Goal: Find specific page/section: Find specific page/section

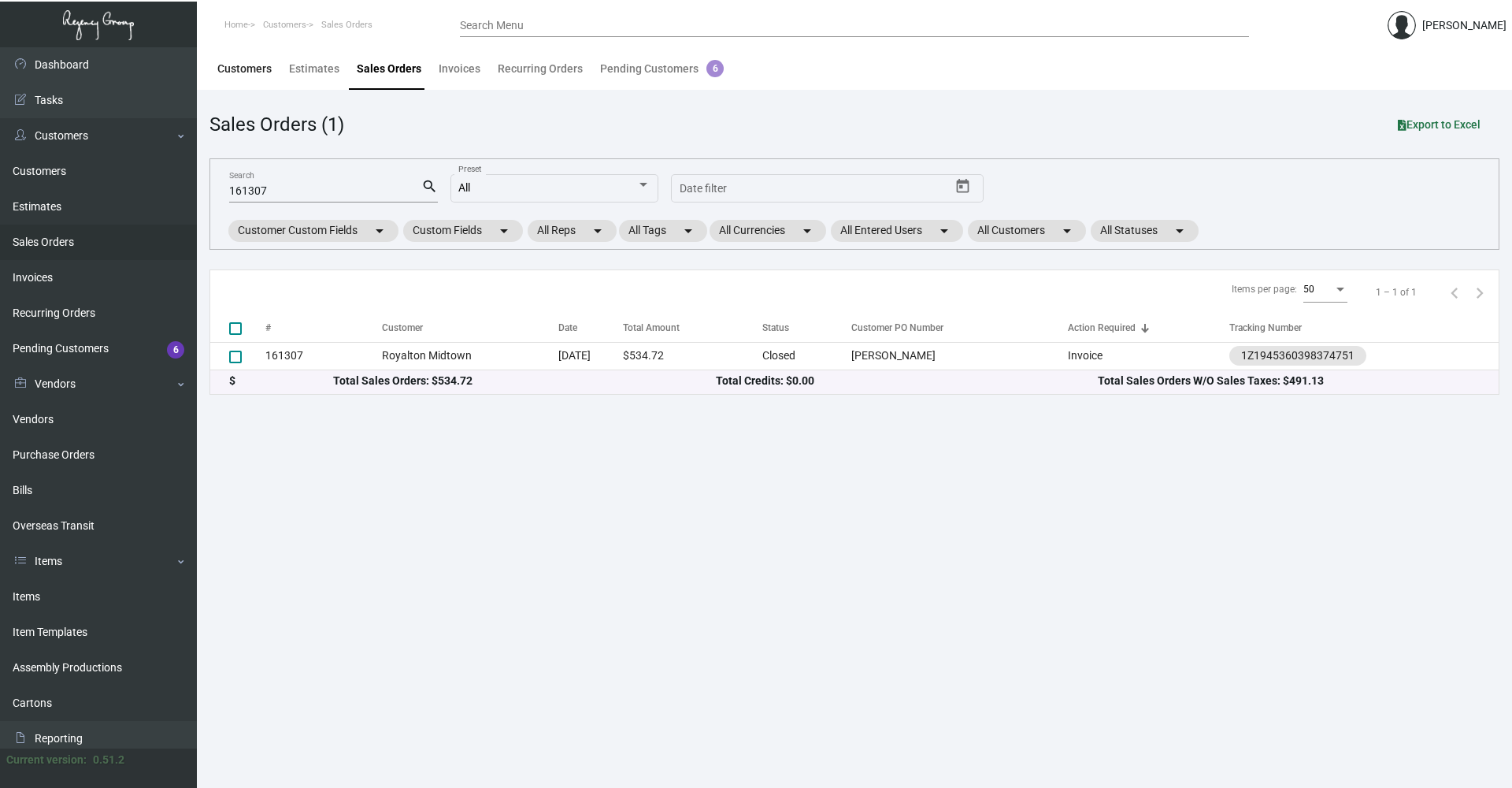
click at [265, 74] on div "Customers" at bounding box center [245, 69] width 54 height 17
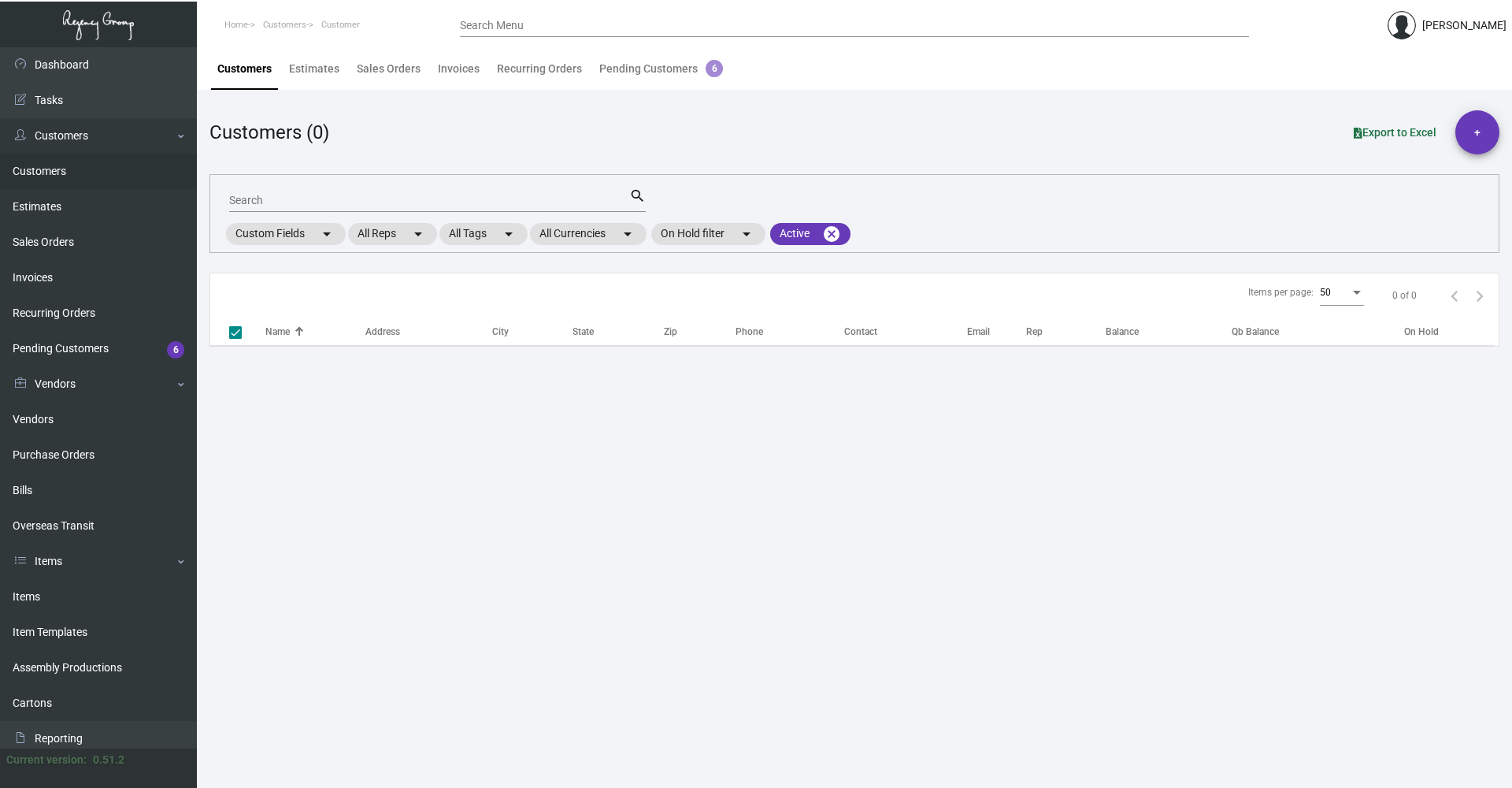
checkbox input "false"
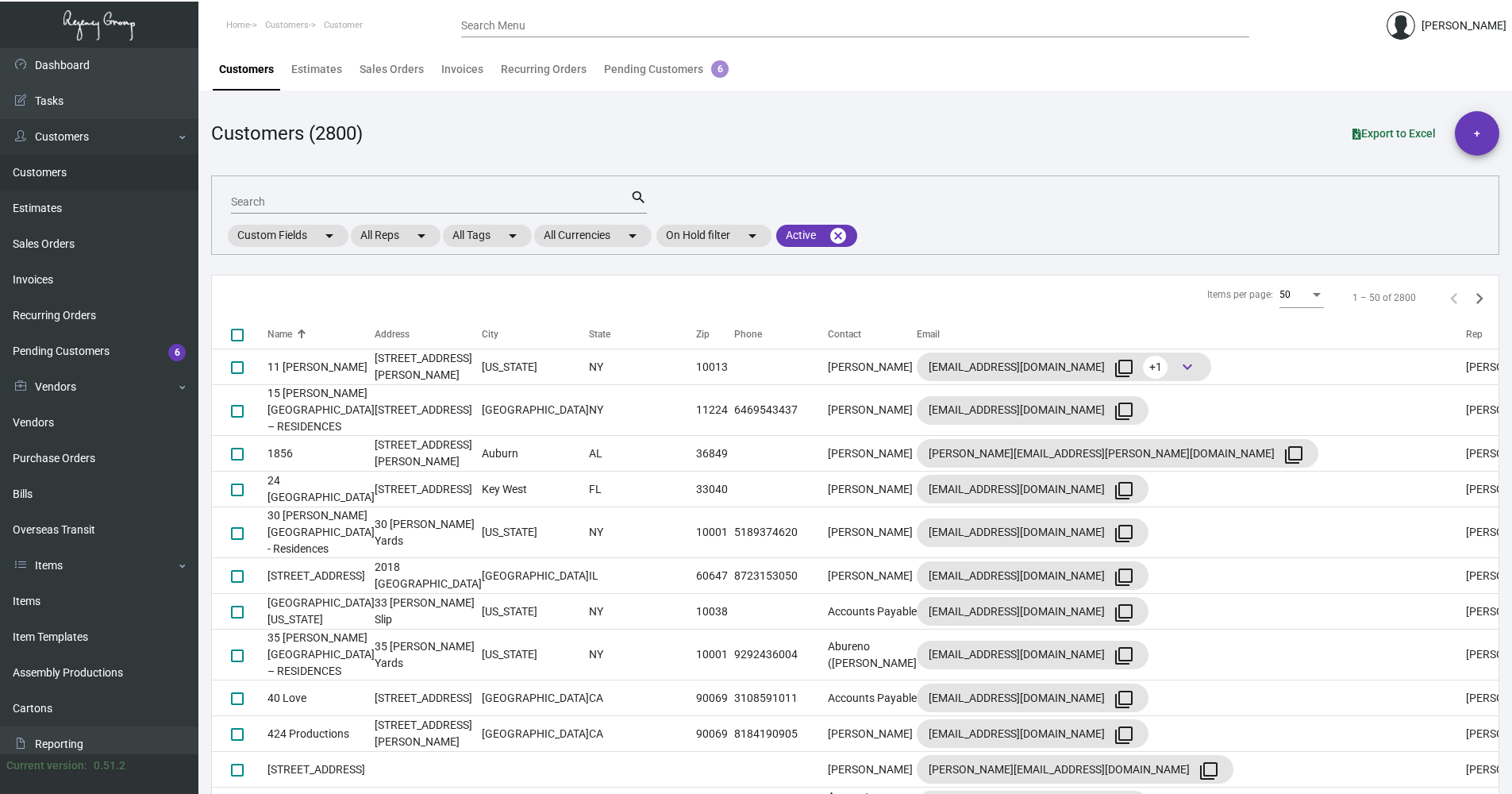
click at [304, 194] on div "Search" at bounding box center [430, 201] width 399 height 25
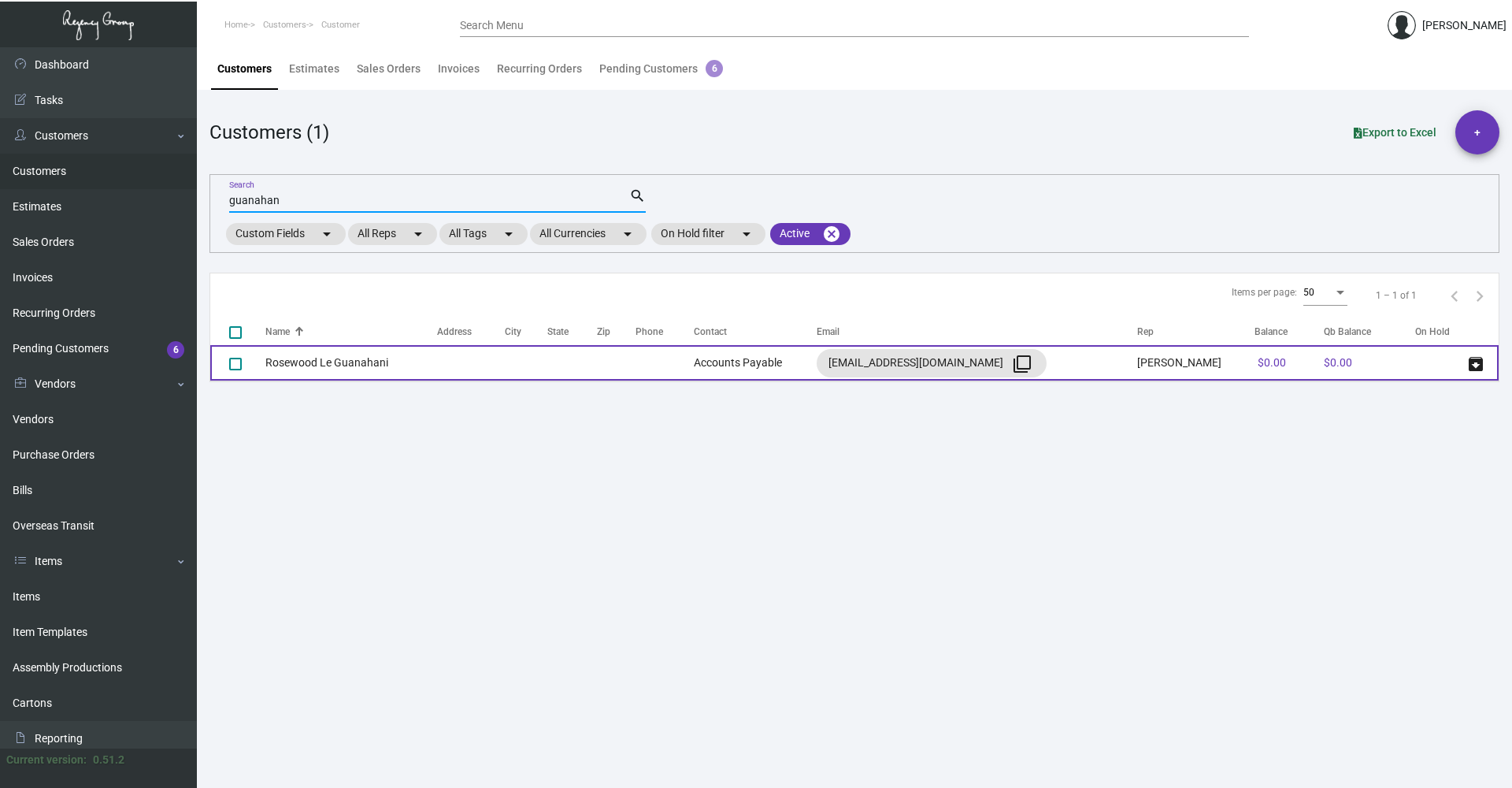
type input "guanahan"
click at [385, 360] on td "Rosewood Le Guanahani" at bounding box center [351, 362] width 171 height 36
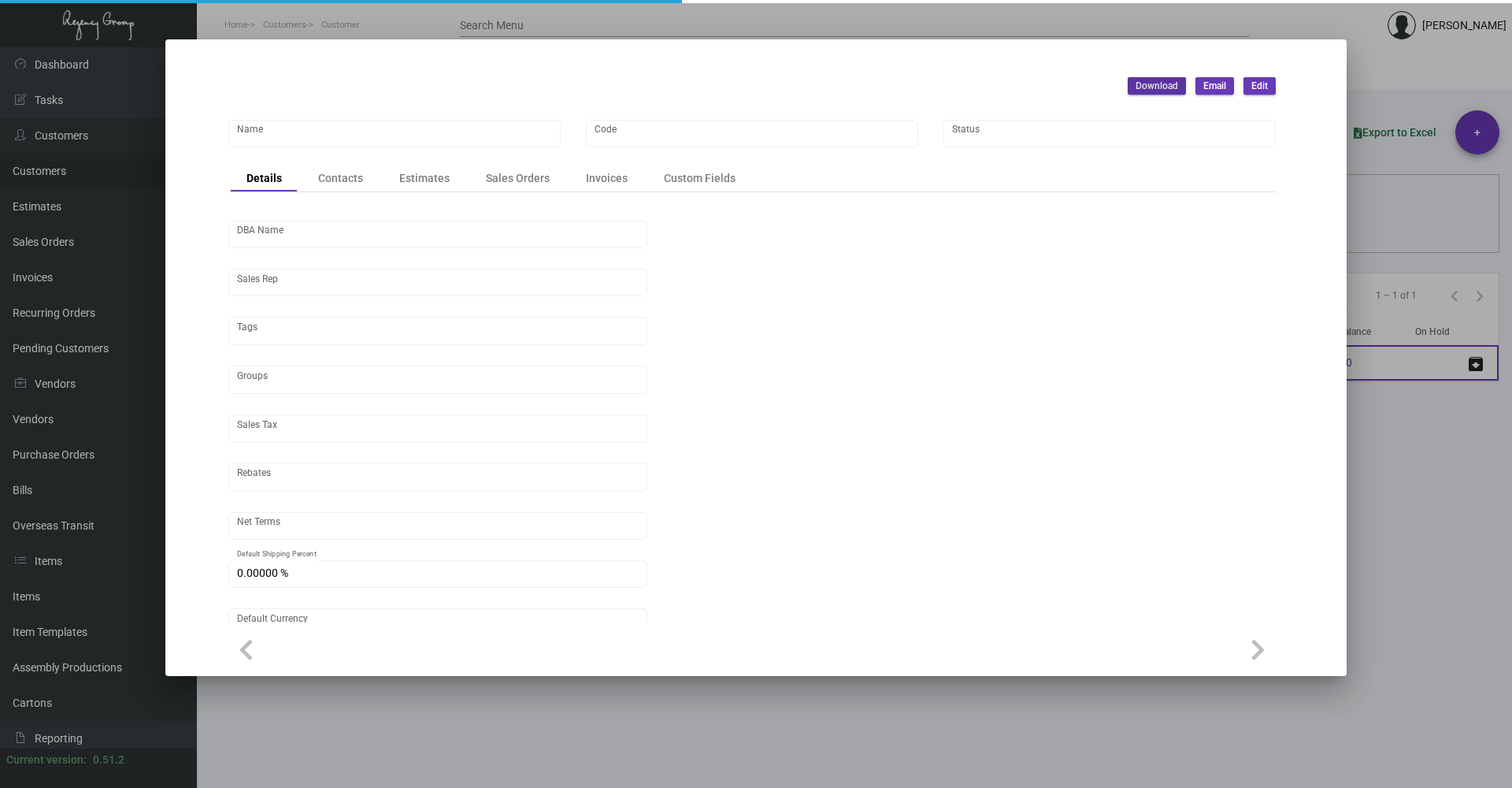
type input "Rosewood Le Guanahani"
type input "RLG"
type input "[PERSON_NAME]"
type input "Out of State"
type input "Net 30"
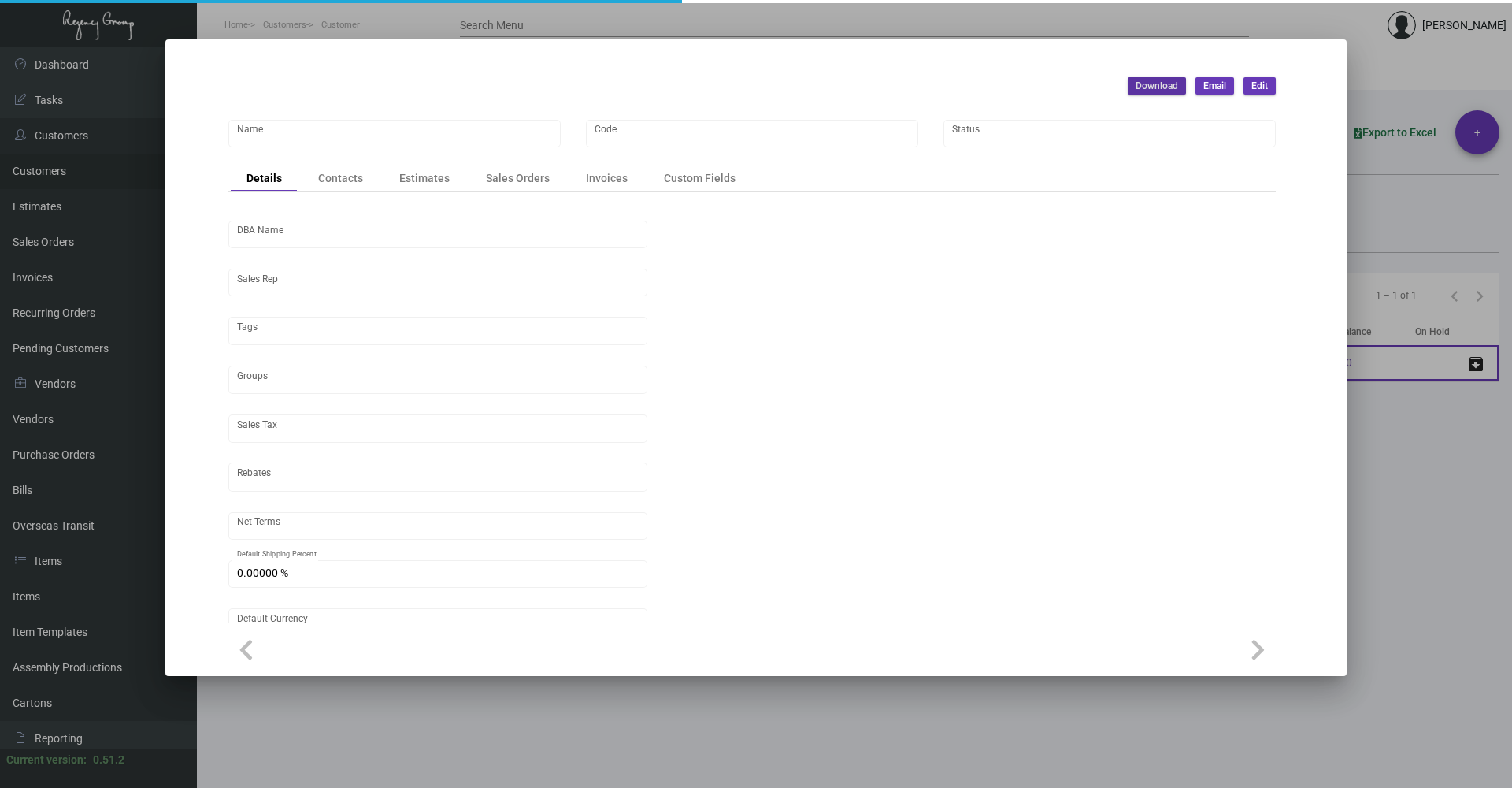
type input "United States Dollar $"
type input "$ 0.00"
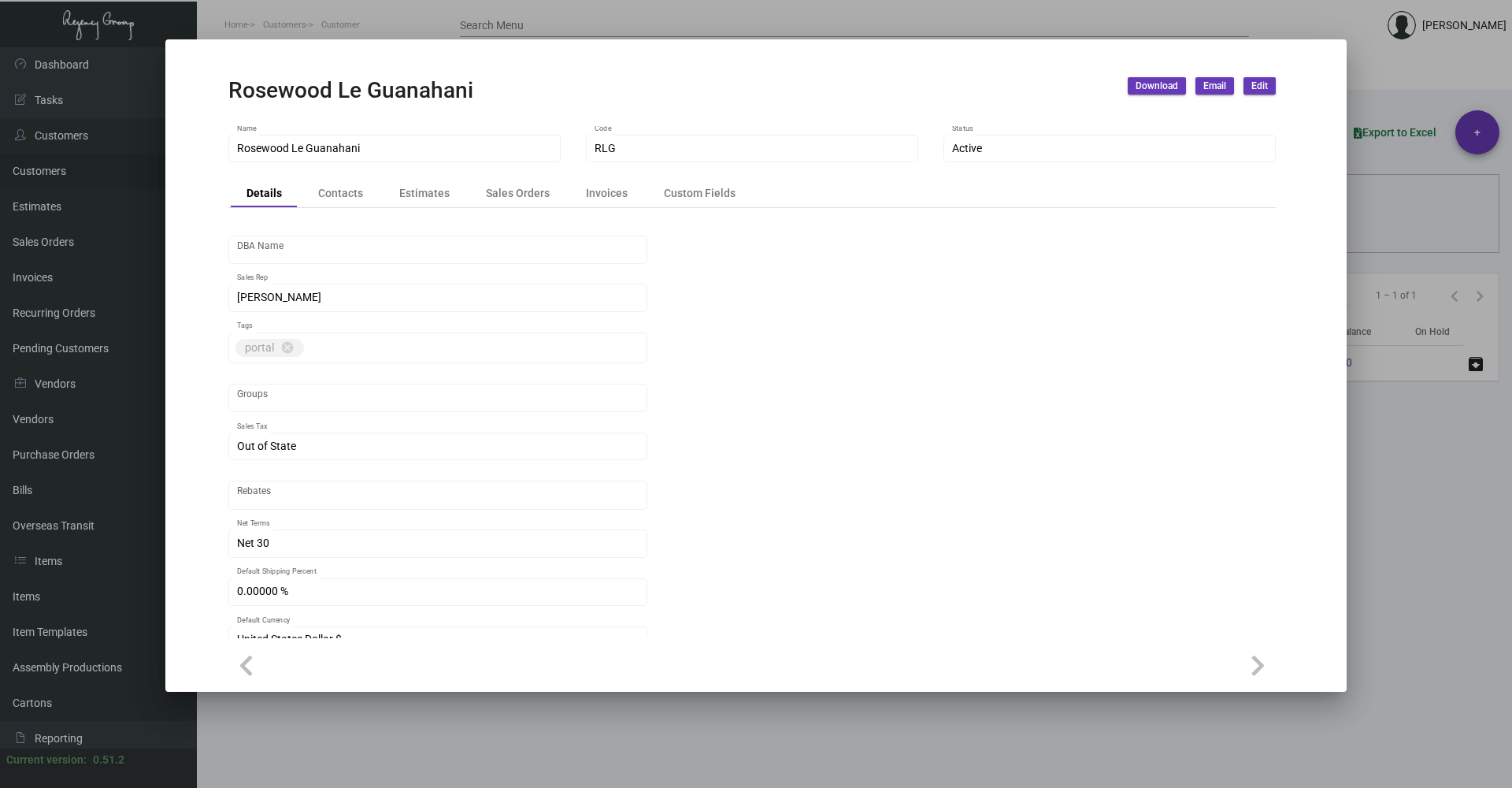
click at [1388, 465] on div at bounding box center [756, 394] width 1512 height 788
